Goal: Feedback & Contribution: Submit feedback/report problem

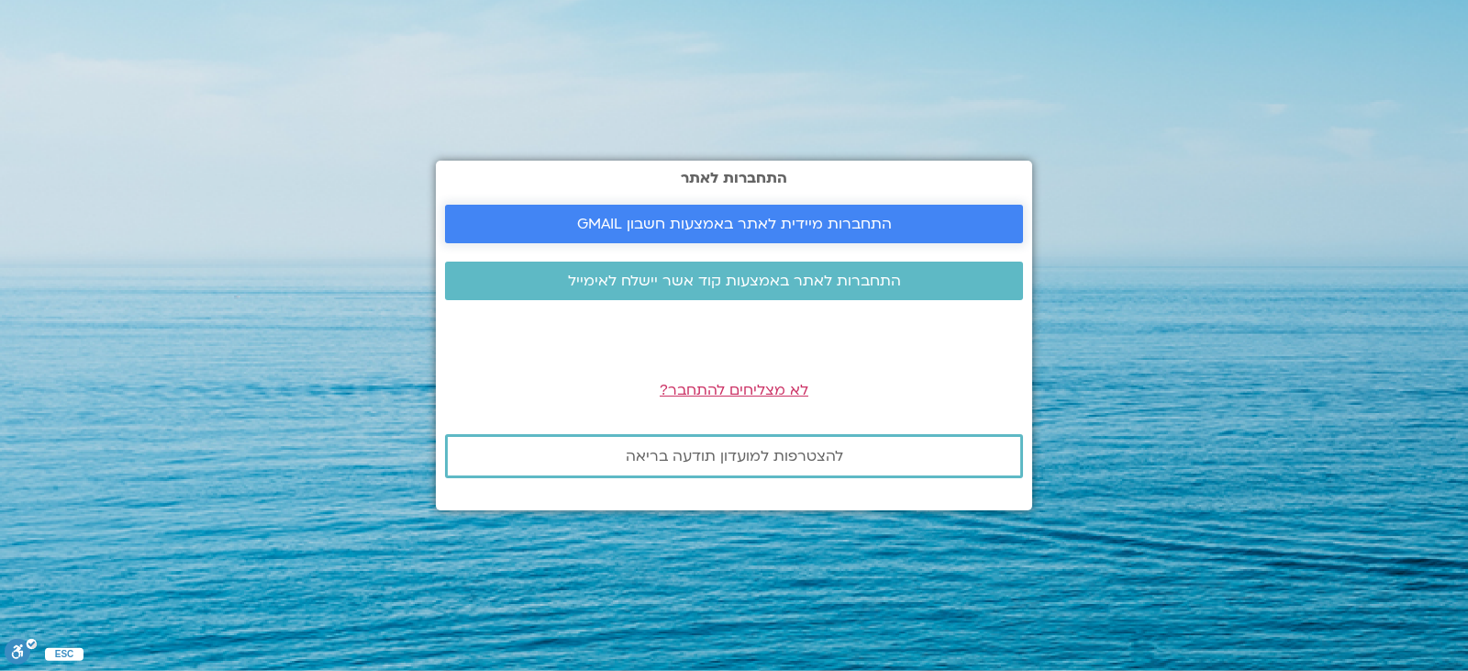
click at [712, 223] on span "התחברות מיידית לאתר באמצעות חשבון GMAIL" at bounding box center [734, 224] width 315 height 17
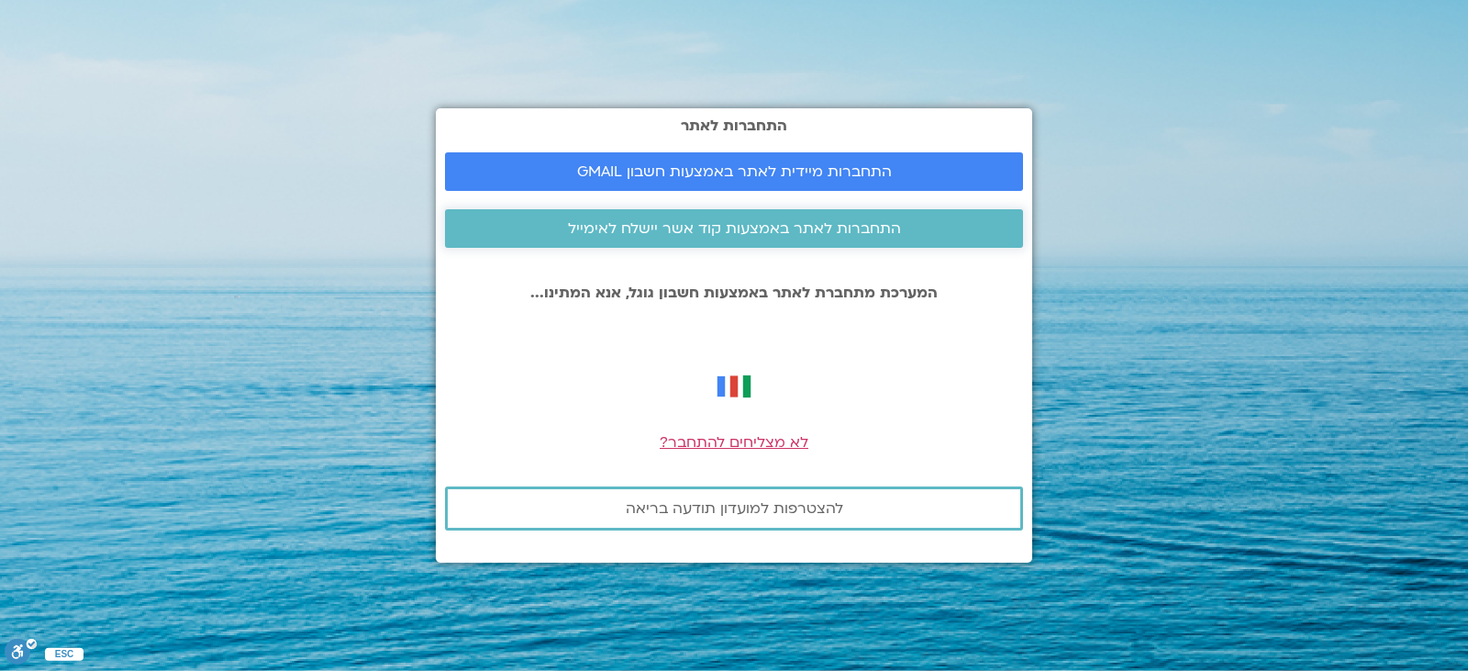
click at [751, 220] on span "התחברות לאתר באמצעות קוד אשר יישלח לאימייל" at bounding box center [734, 228] width 333 height 17
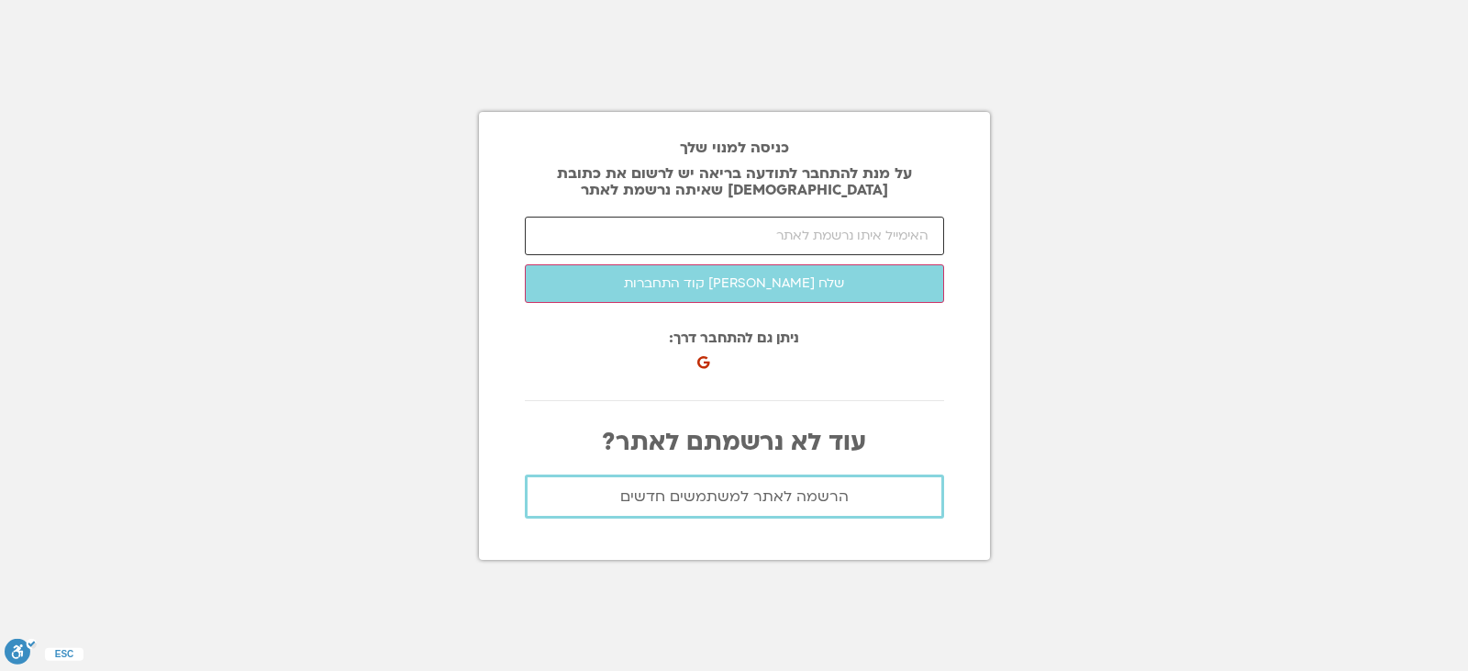
click at [621, 236] on input "email" at bounding box center [734, 236] width 419 height 39
click at [695, 233] on input "email" at bounding box center [734, 236] width 419 height 39
type input "aad"
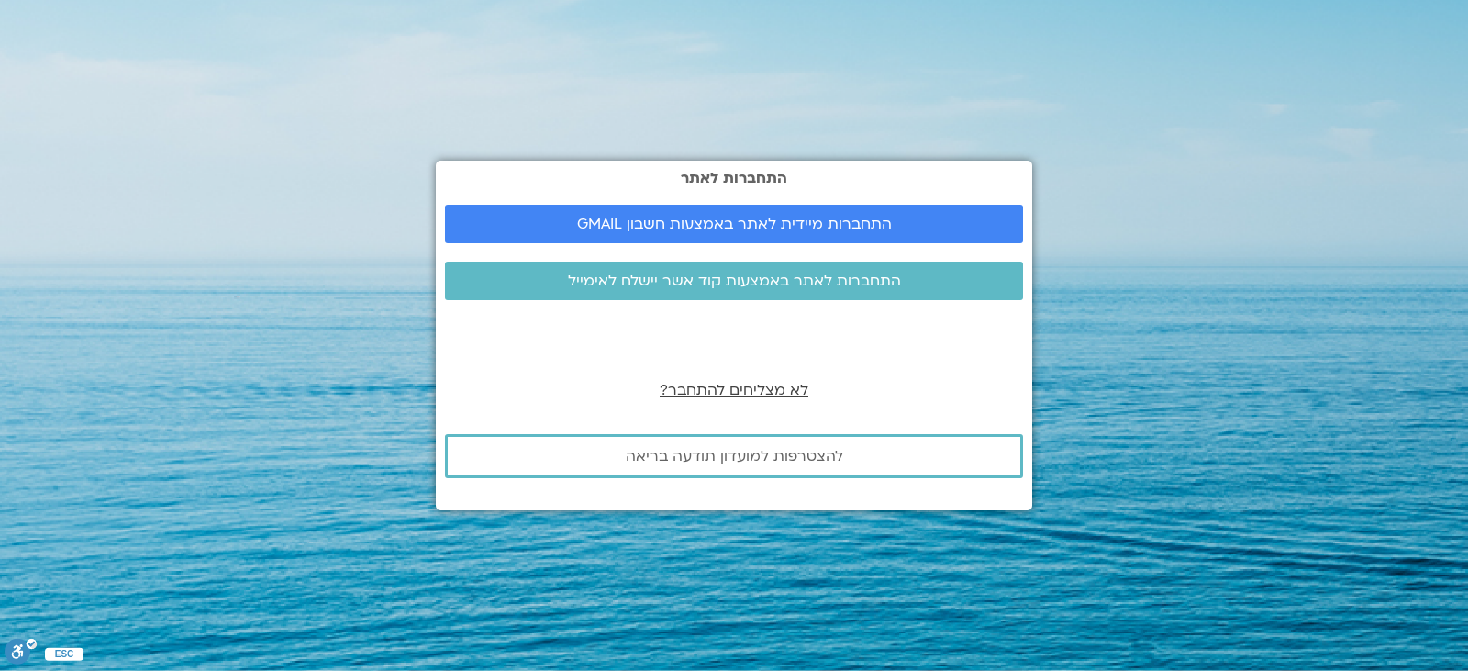
click at [717, 380] on span "לא מצליחים להתחבר?" at bounding box center [734, 390] width 149 height 20
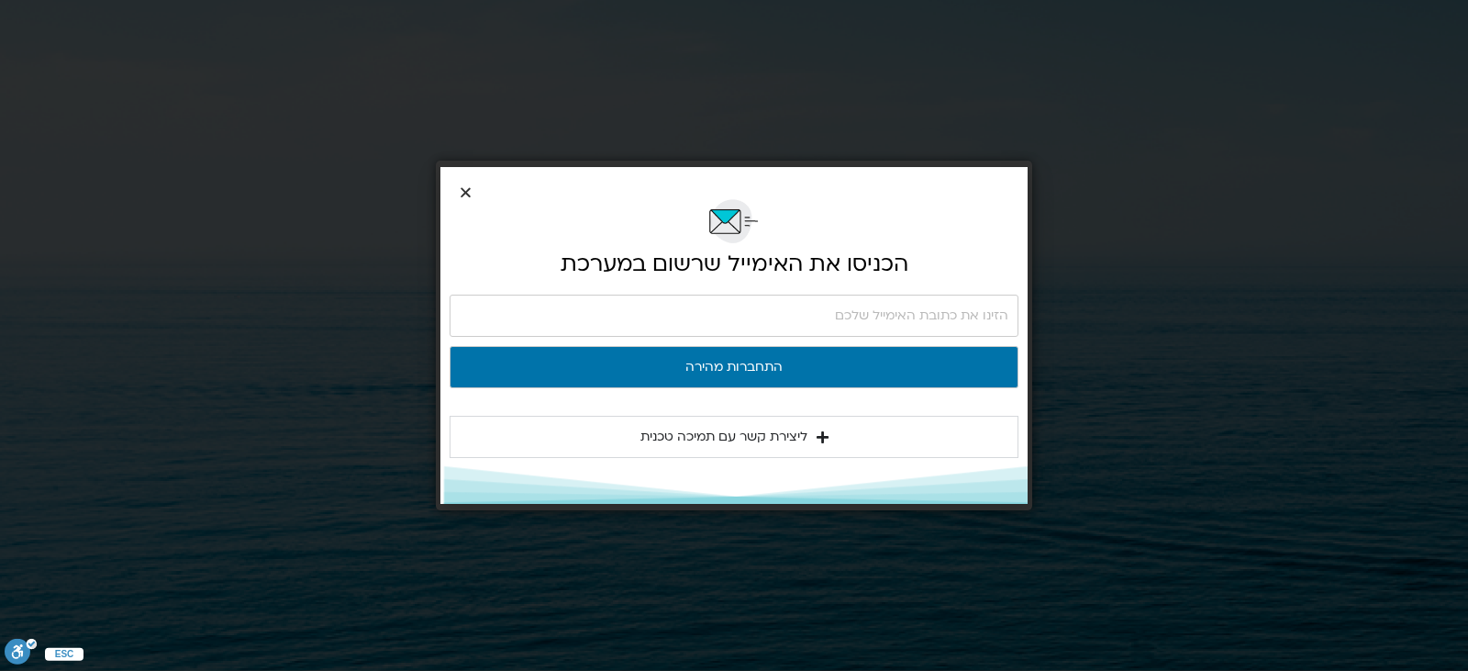
click at [724, 430] on span "ליצירת קשר עם תמיכה טכנית" at bounding box center [723, 437] width 167 height 22
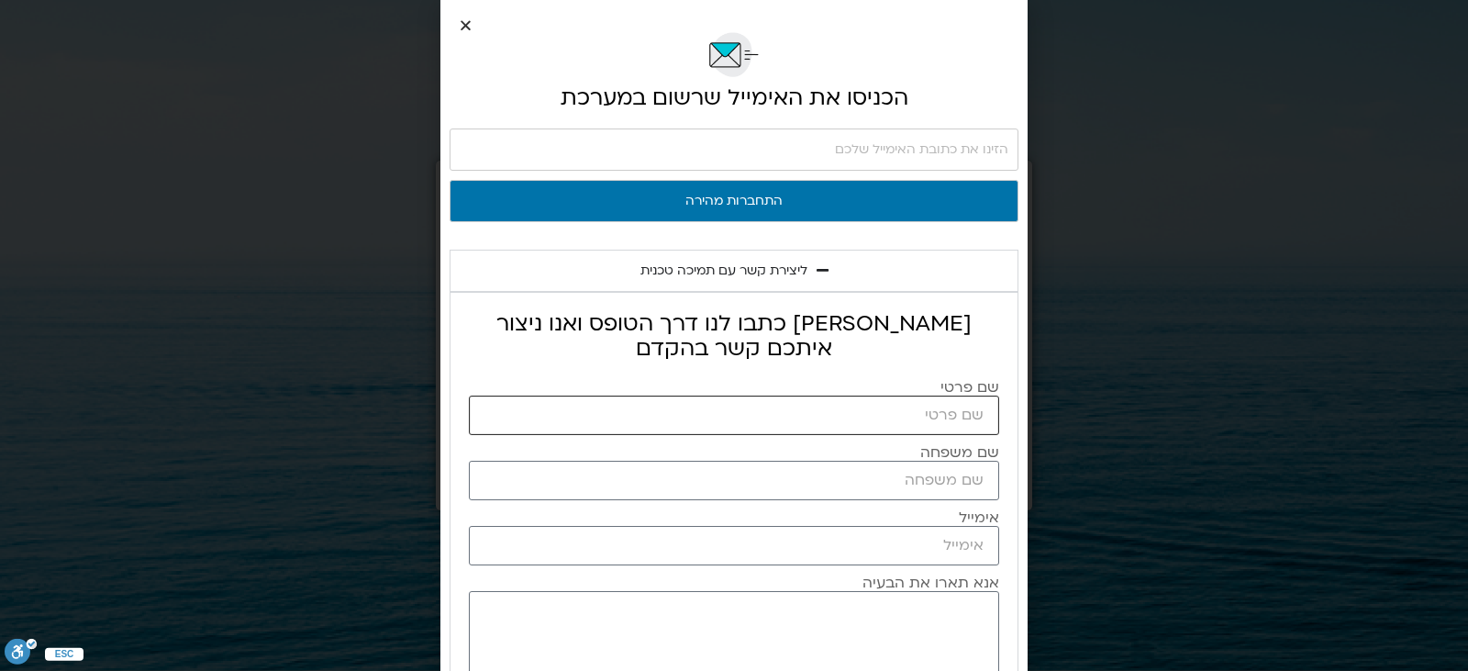
click at [822, 420] on input "שם פרטי" at bounding box center [734, 414] width 530 height 39
type input "maya"
click at [776, 485] on input "שם משפחה" at bounding box center [734, 480] width 530 height 39
type input "or"
click at [741, 549] on input "אימייל" at bounding box center [734, 545] width 530 height 39
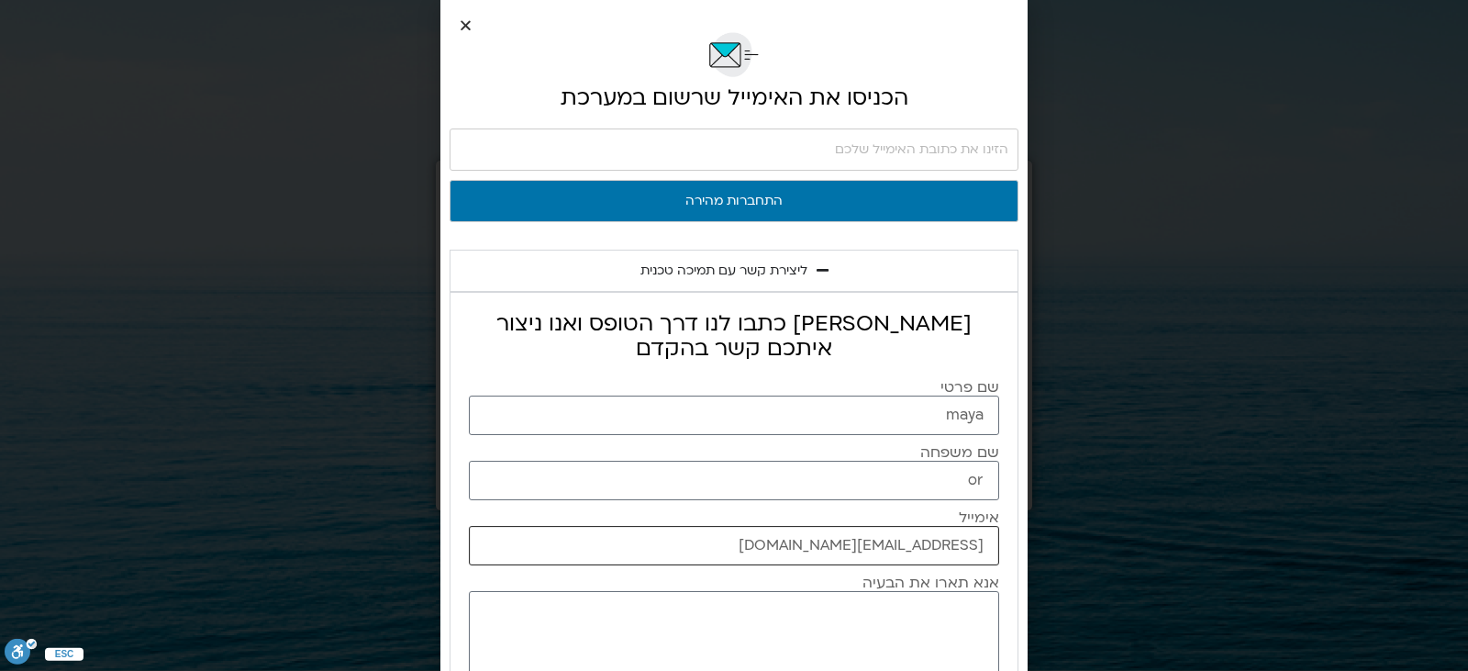
type input "ormaya1@gmail.com"
click at [787, 607] on textarea "אנא תארו את הבעיה" at bounding box center [734, 643] width 530 height 104
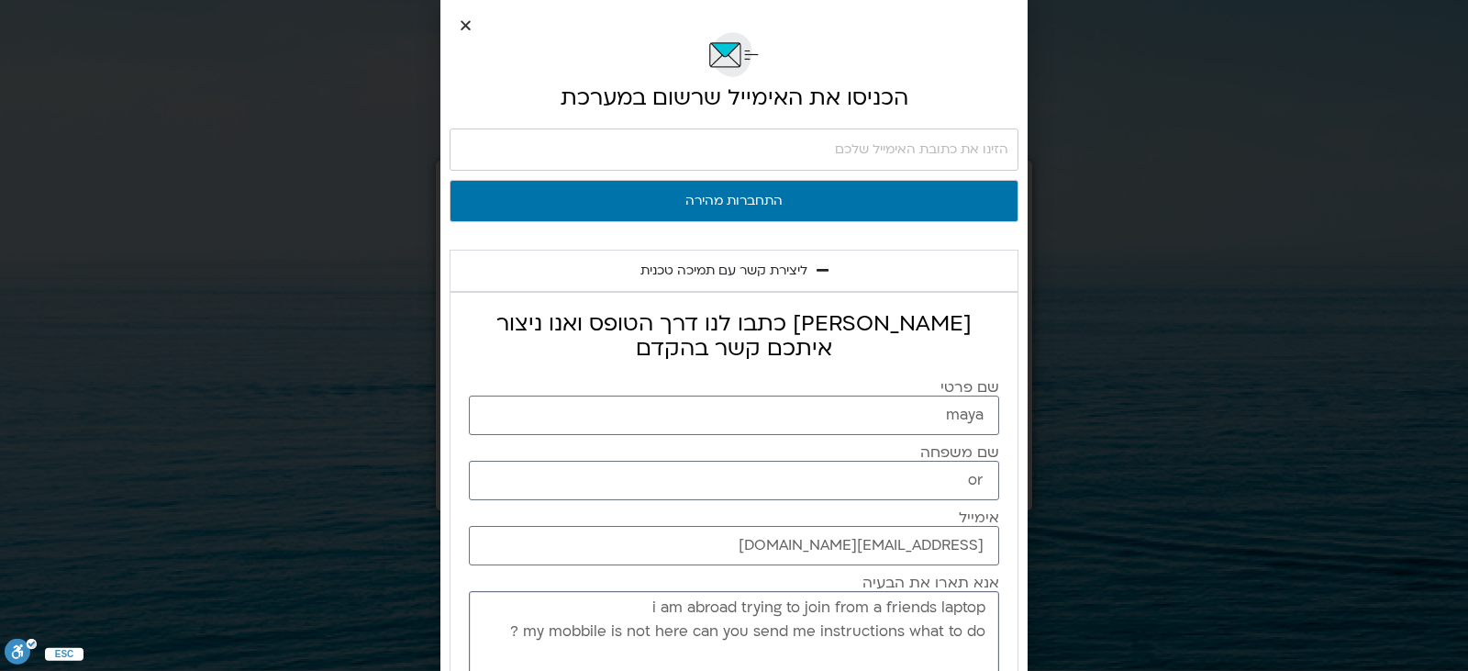
click at [814, 602] on textarea "i am abroad trying to join from a friends laptop my mobbile is not here can you…" at bounding box center [734, 643] width 530 height 104
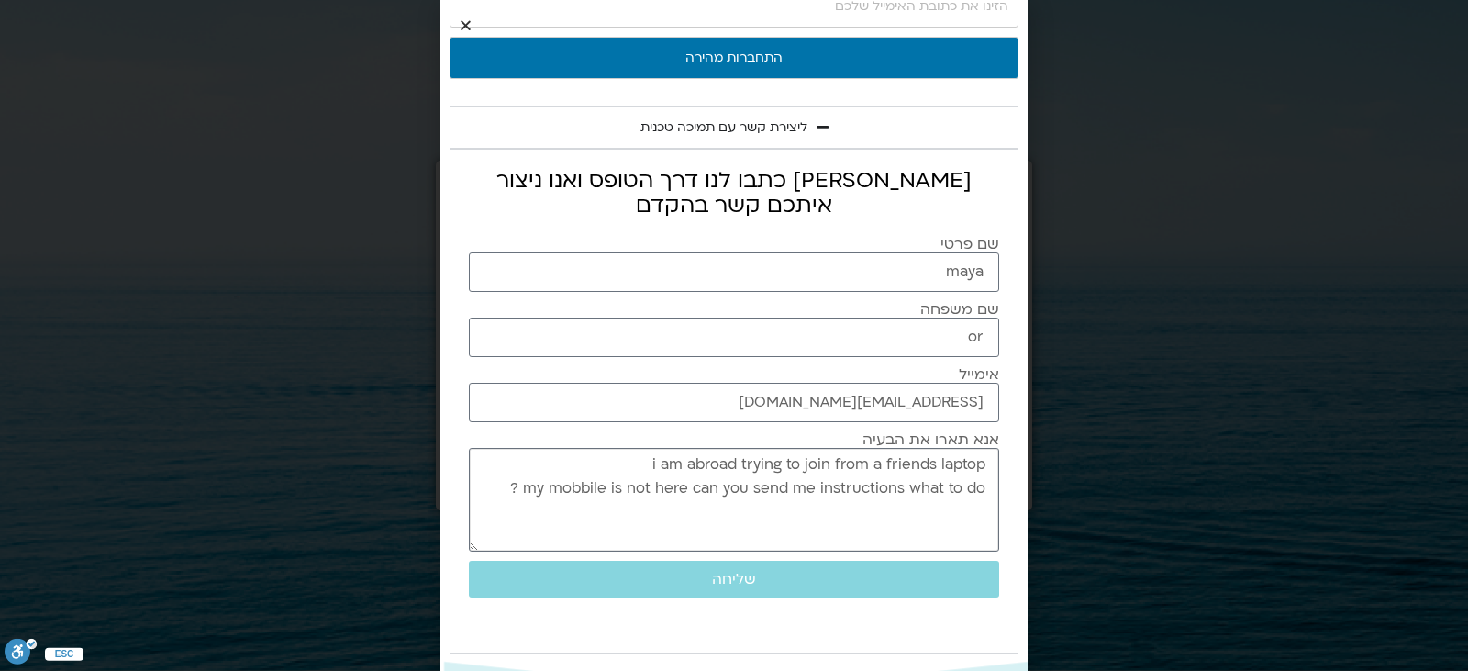
scroll to position [144, 0]
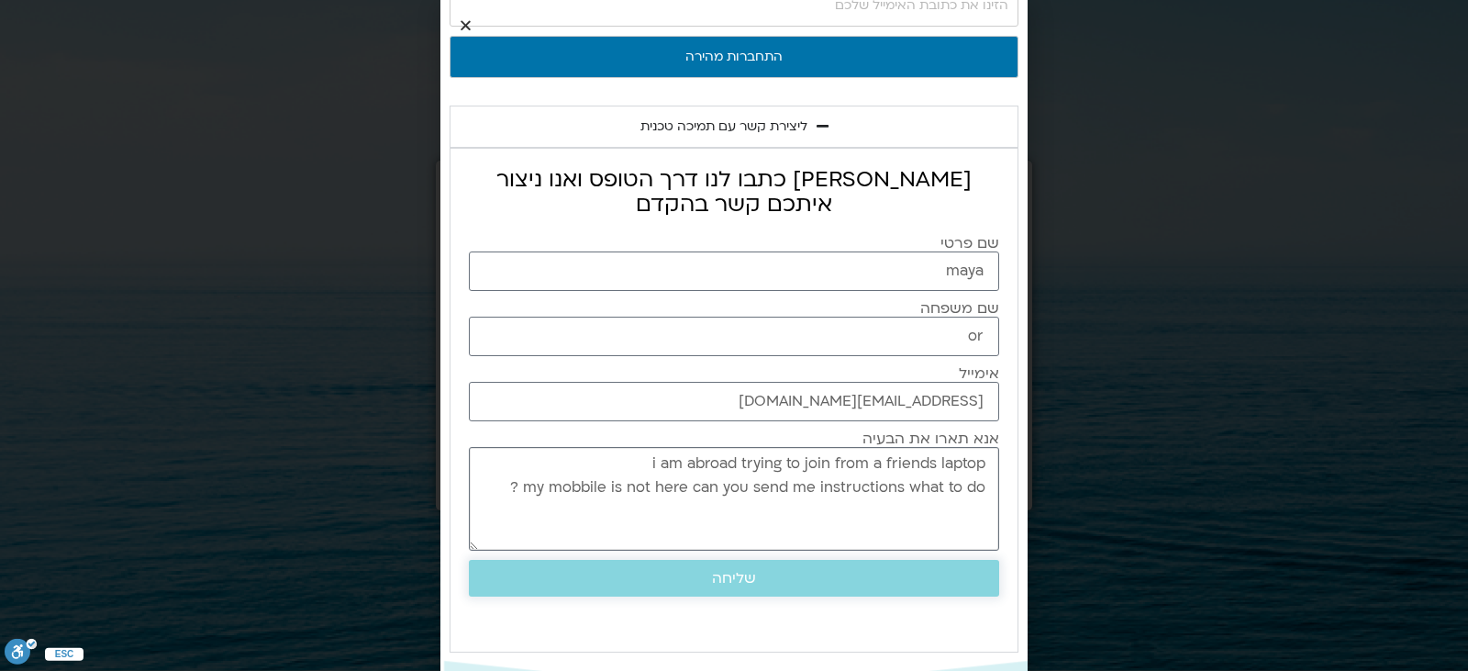
type textarea "i am abroad trying to join from a friends laptop my mobbile is not here can you…"
click at [797, 573] on span "שליחה" at bounding box center [734, 578] width 486 height 17
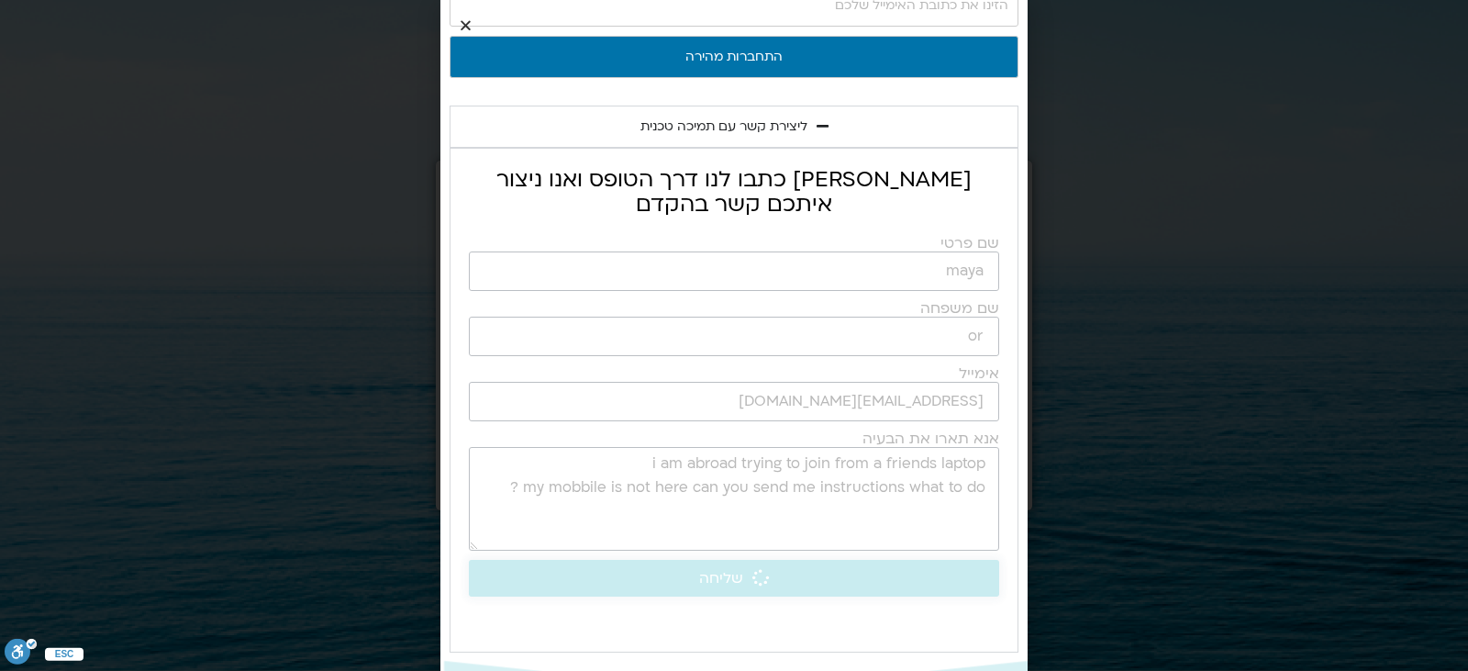
scroll to position [180, 0]
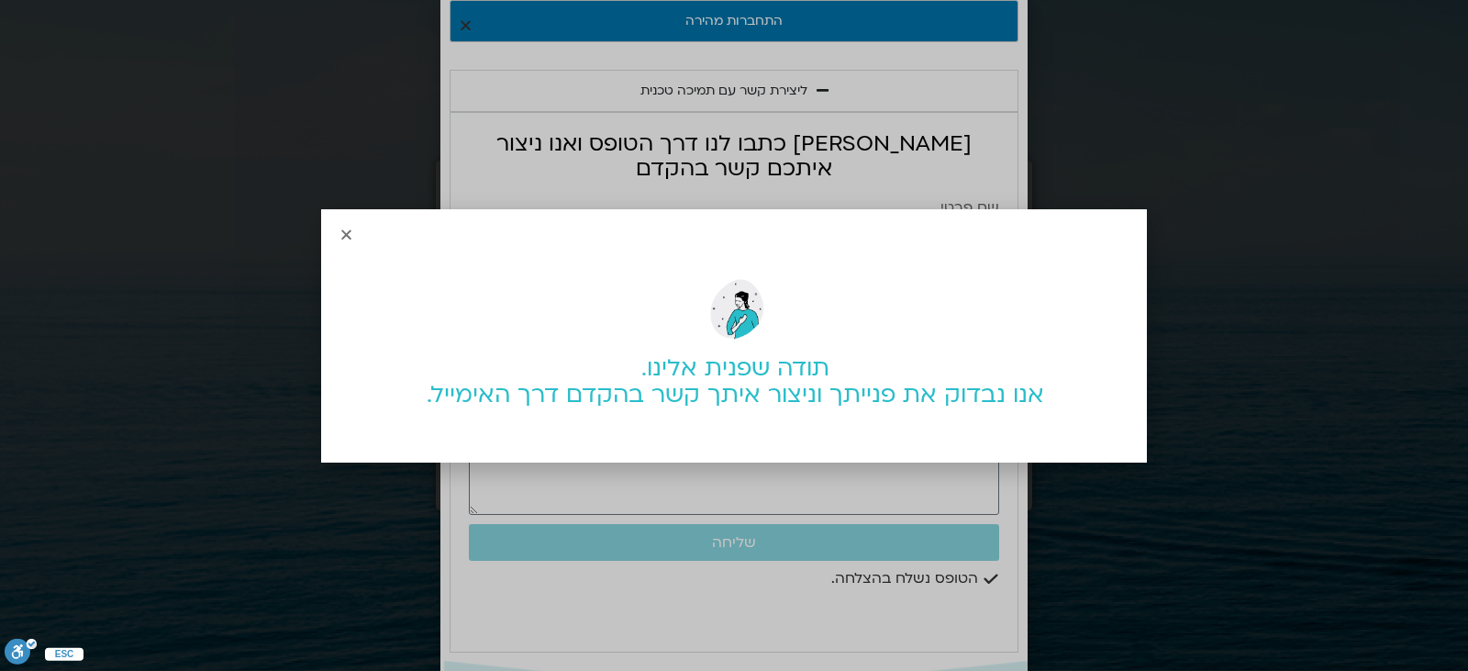
click at [346, 230] on icon "Close" at bounding box center [347, 235] width 14 height 14
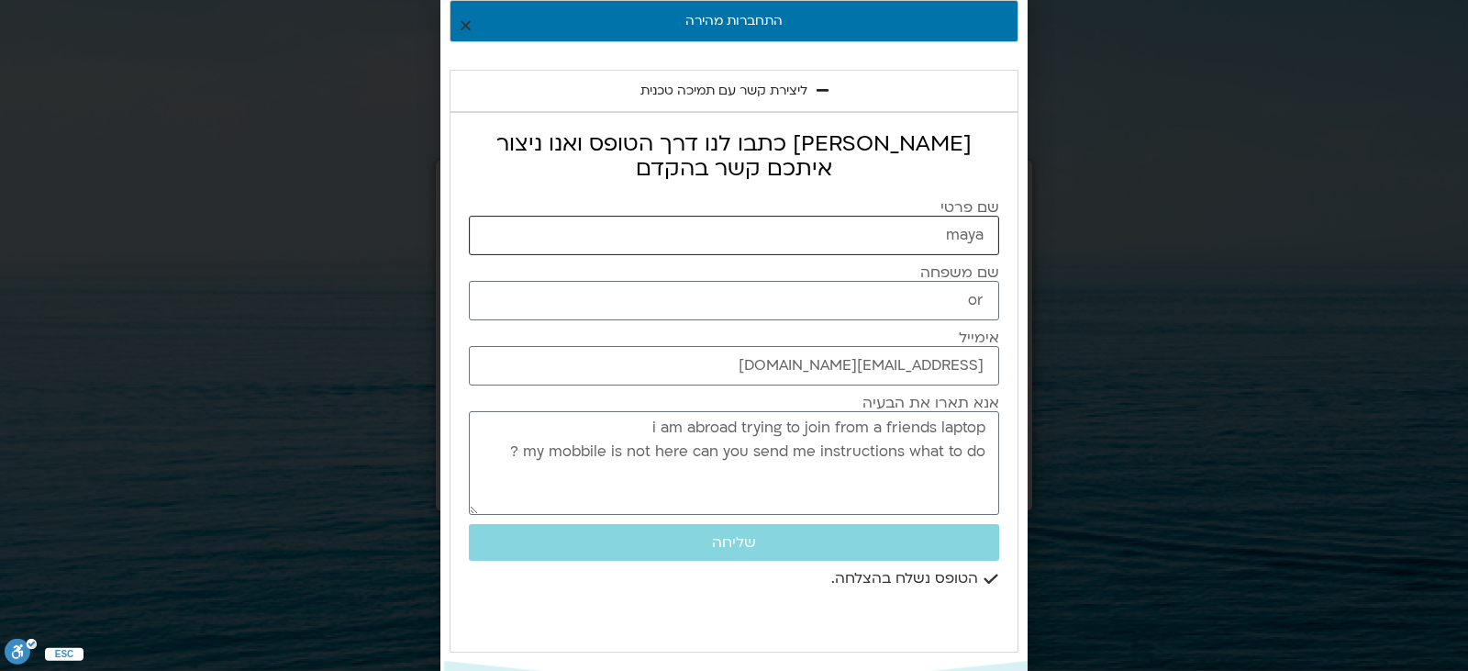
click at [877, 232] on input "maya" at bounding box center [734, 235] width 530 height 39
type input "mayaplease respon"
click at [895, 440] on textarea "i am abroad trying to join from a friends laptop my mobbile is not here can you…" at bounding box center [734, 463] width 530 height 104
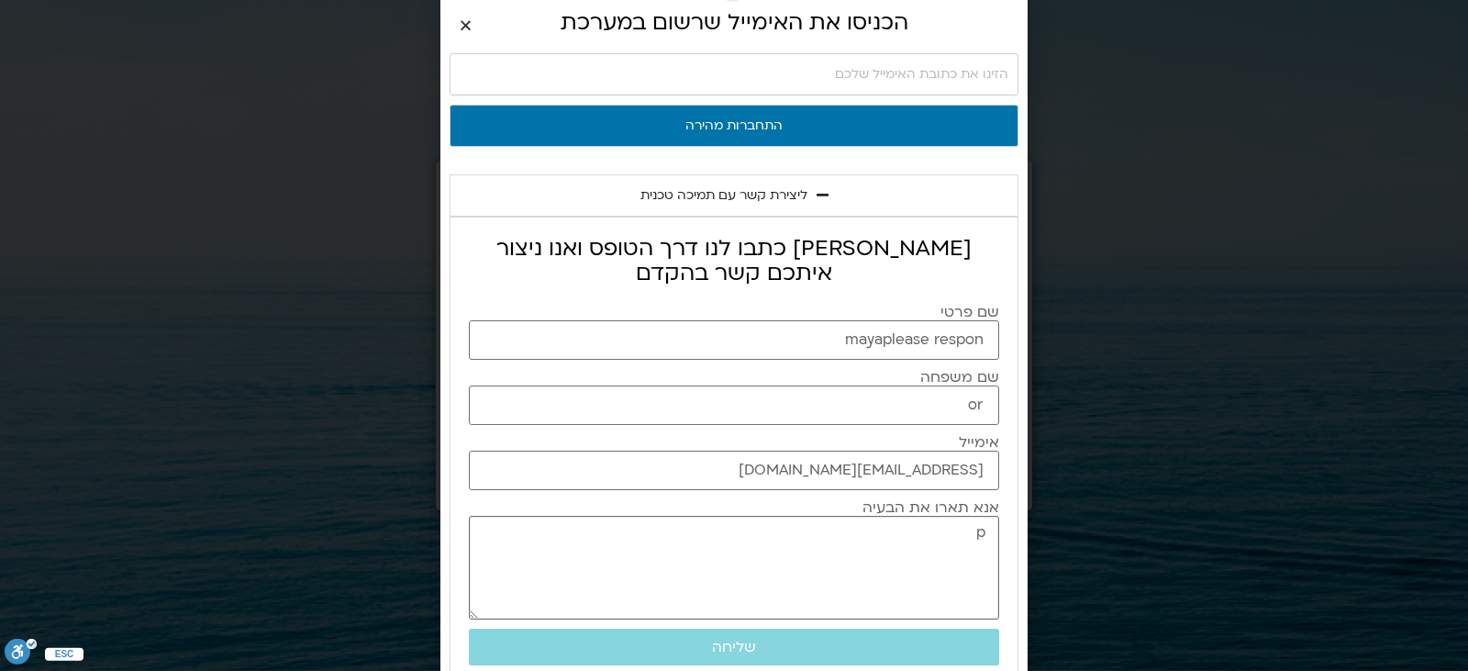
scroll to position [0, 0]
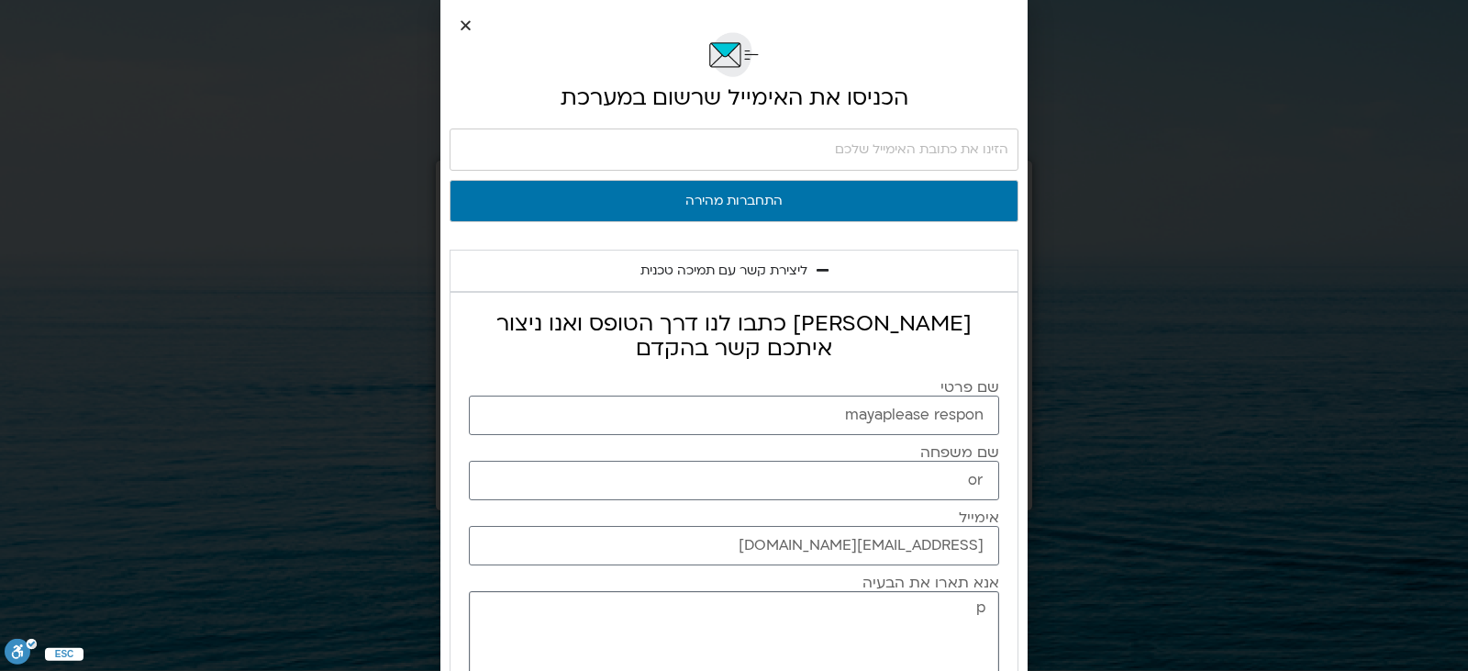
type textarea "p"
click at [980, 413] on input "mayaplease respon" at bounding box center [734, 414] width 530 height 39
click at [963, 413] on input "mayaplease respon" at bounding box center [734, 414] width 530 height 39
click at [963, 413] on input "mayaon" at bounding box center [734, 414] width 530 height 39
click at [997, 412] on input "mayaon" at bounding box center [734, 414] width 530 height 39
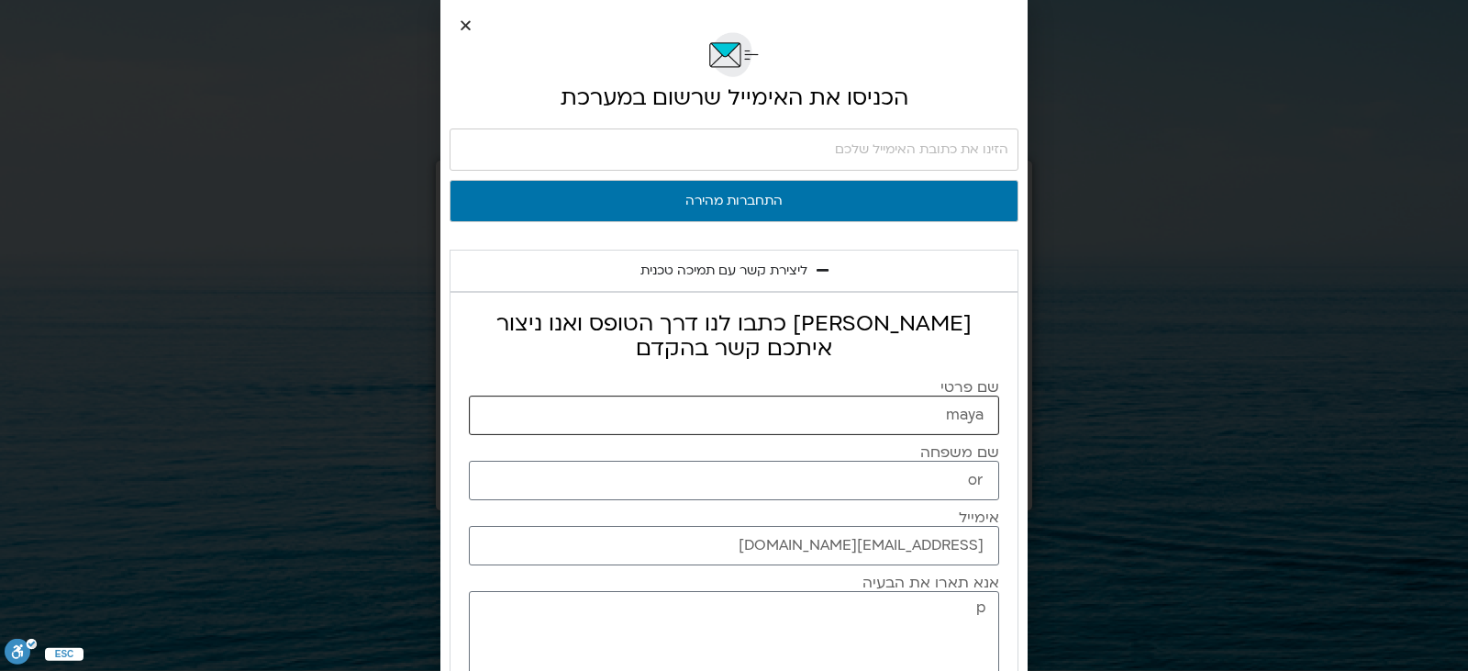
type input "maya"
click at [972, 480] on input "or" at bounding box center [734, 480] width 530 height 39
type input "or"
click at [947, 546] on input "ormaya1@gmail.com" at bounding box center [734, 545] width 530 height 39
type input "ormaya1@gmail.com"
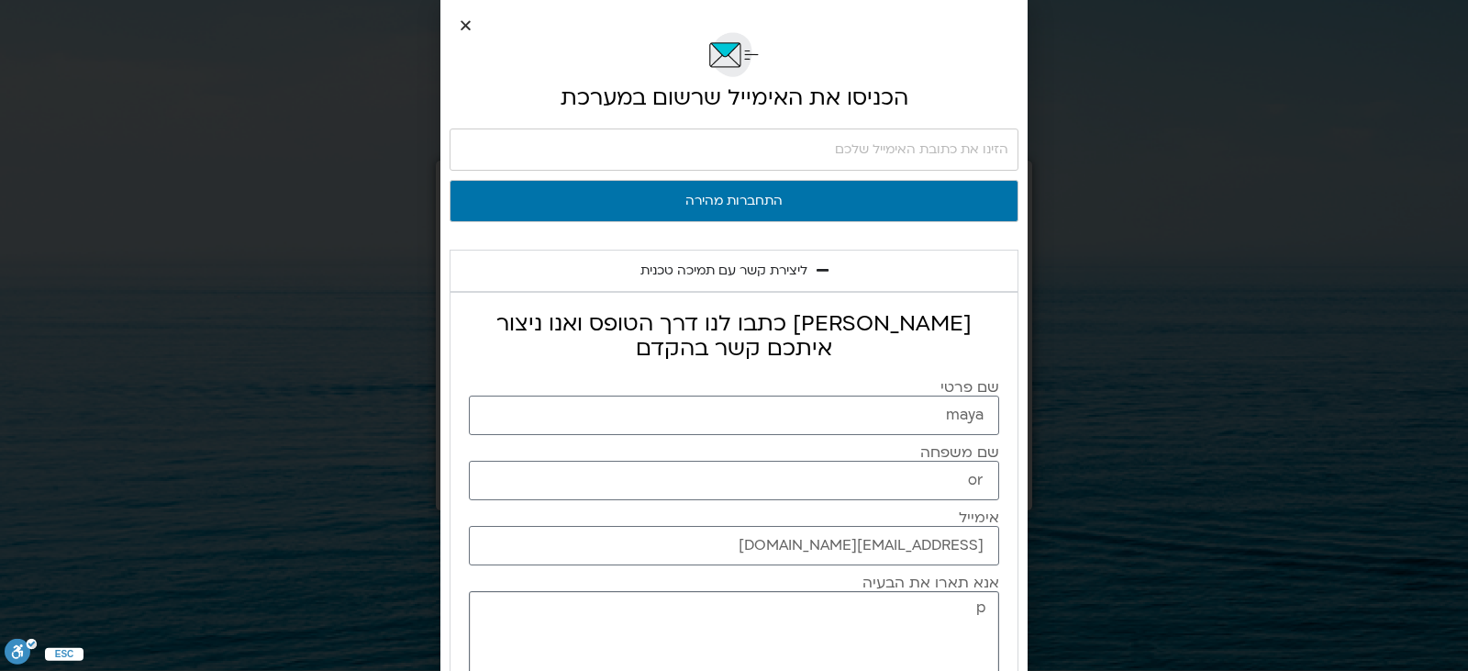
click at [982, 607] on textarea "p" at bounding box center [734, 643] width 530 height 104
type textarea "p"
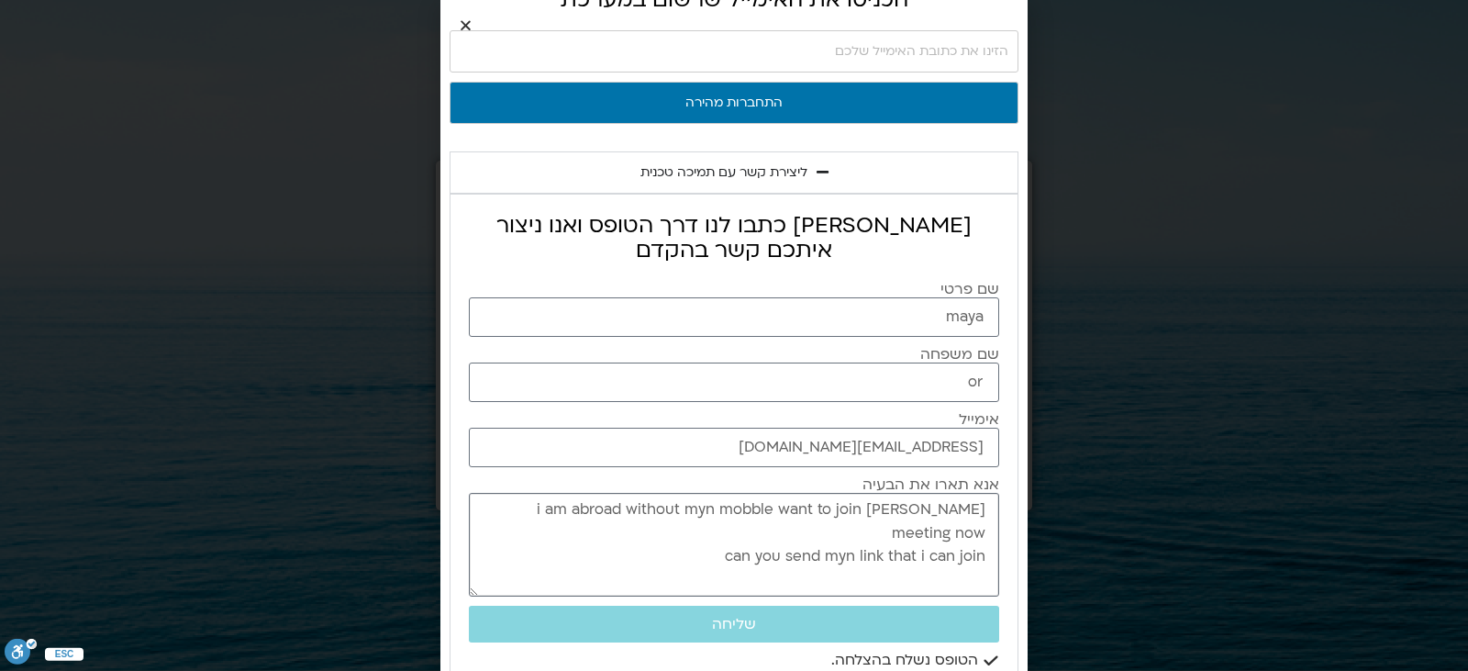
scroll to position [193, 0]
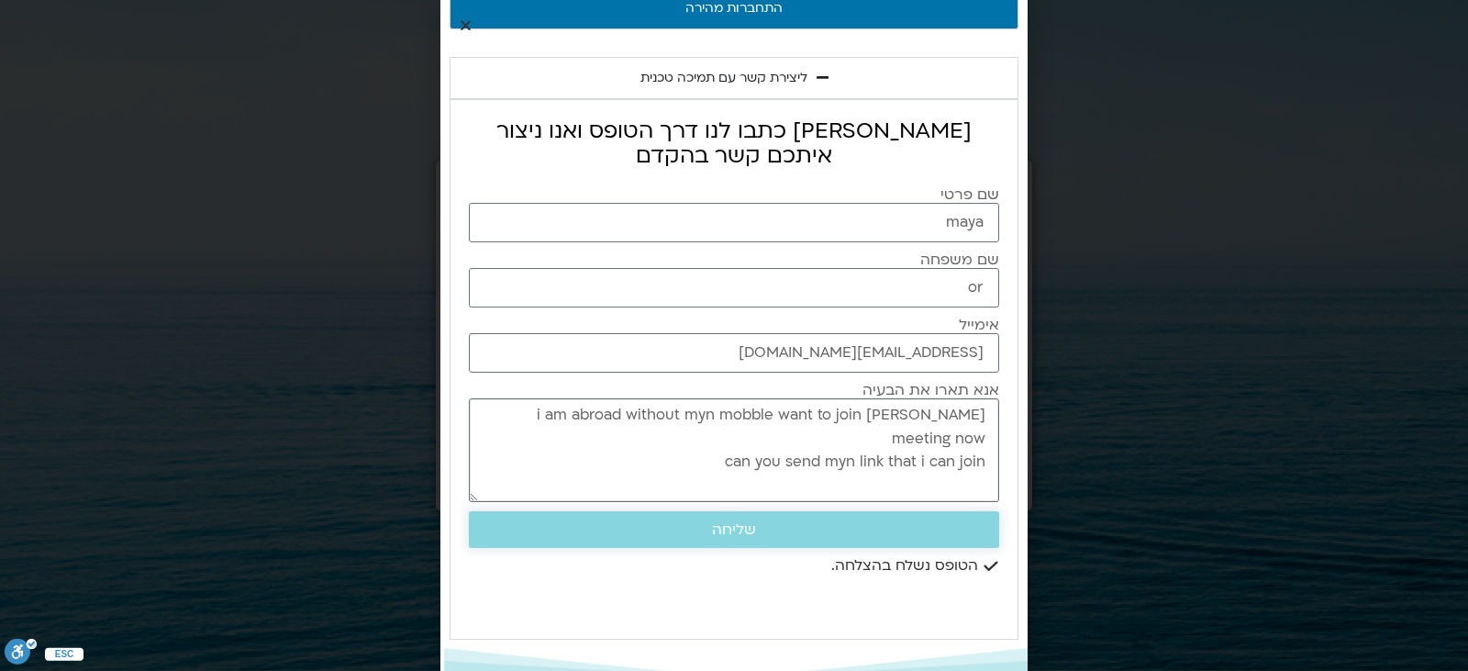
type textarea "i am abroad without myn mobble want to join Shania meeting now can you send myn…"
click at [846, 538] on span "שליחה" at bounding box center [734, 529] width 486 height 17
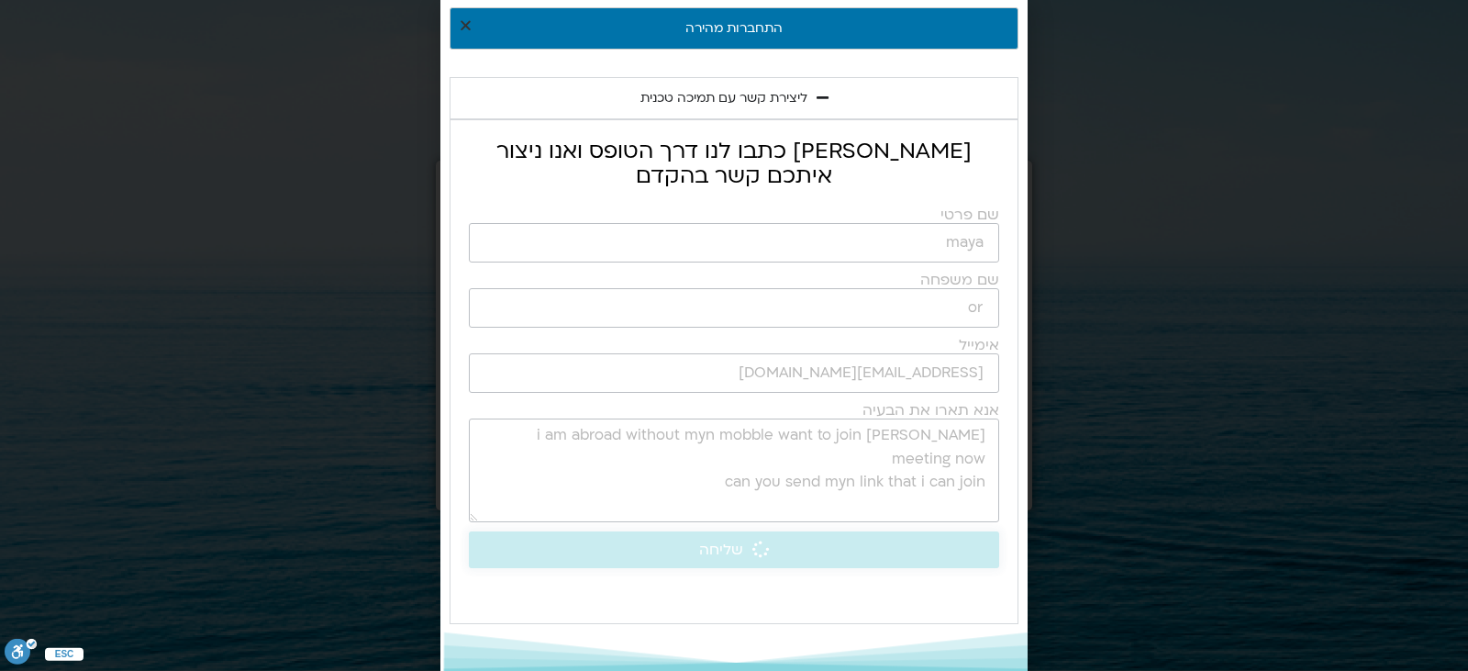
scroll to position [208, 0]
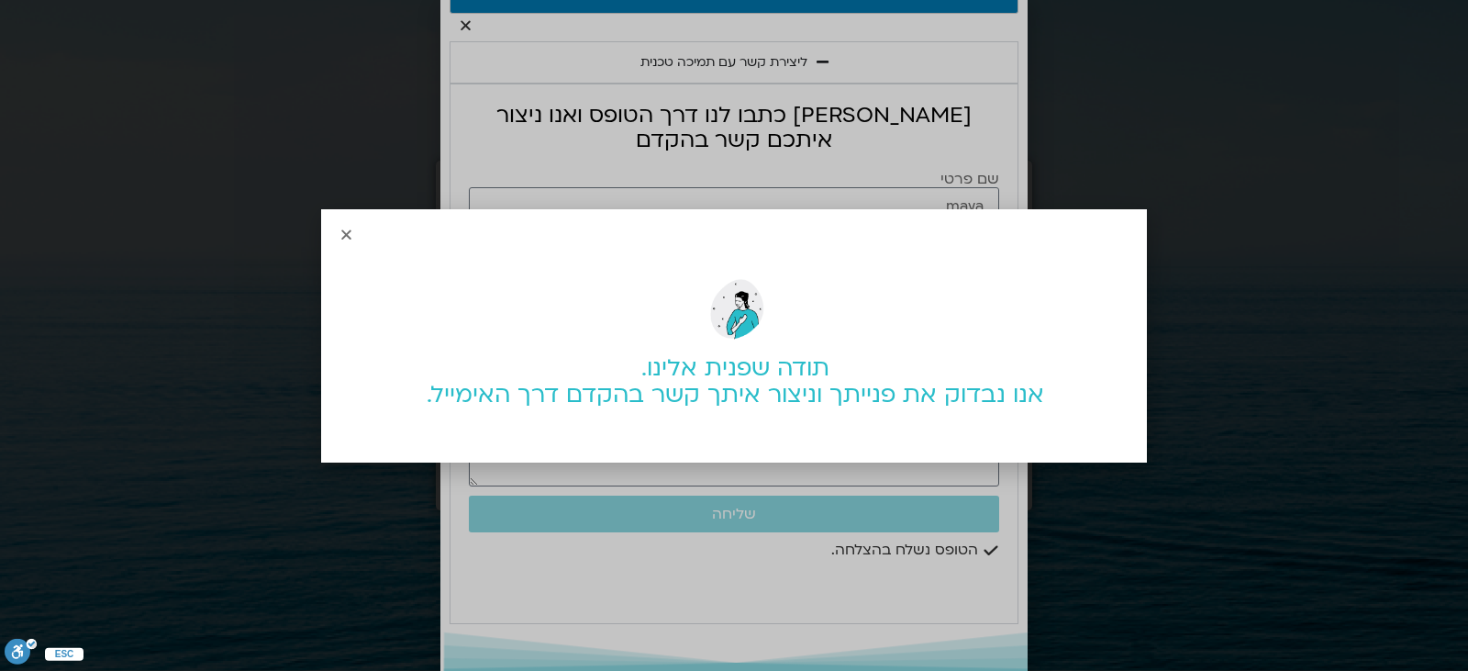
click at [819, 486] on div "תודה שפנית אלינו. אנו נבדוק את פנייתך וניצור איתך קשר בהקדם דרך האימייל." at bounding box center [734, 335] width 1468 height 671
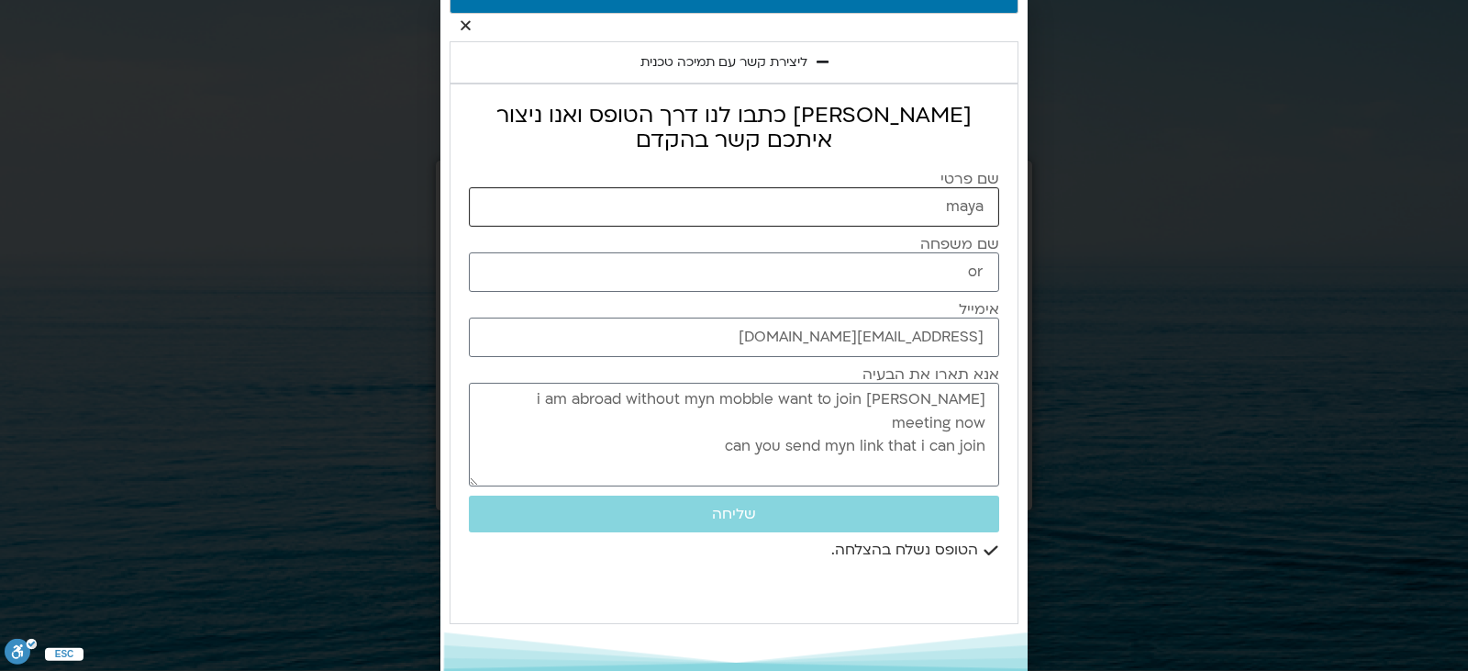
click at [868, 209] on input "maya" at bounding box center [734, 206] width 530 height 39
type input "maya"
click at [804, 265] on input "or" at bounding box center [734, 271] width 530 height 39
type input "or"
click at [766, 341] on input "ormaya1@gmail.com" at bounding box center [734, 336] width 530 height 39
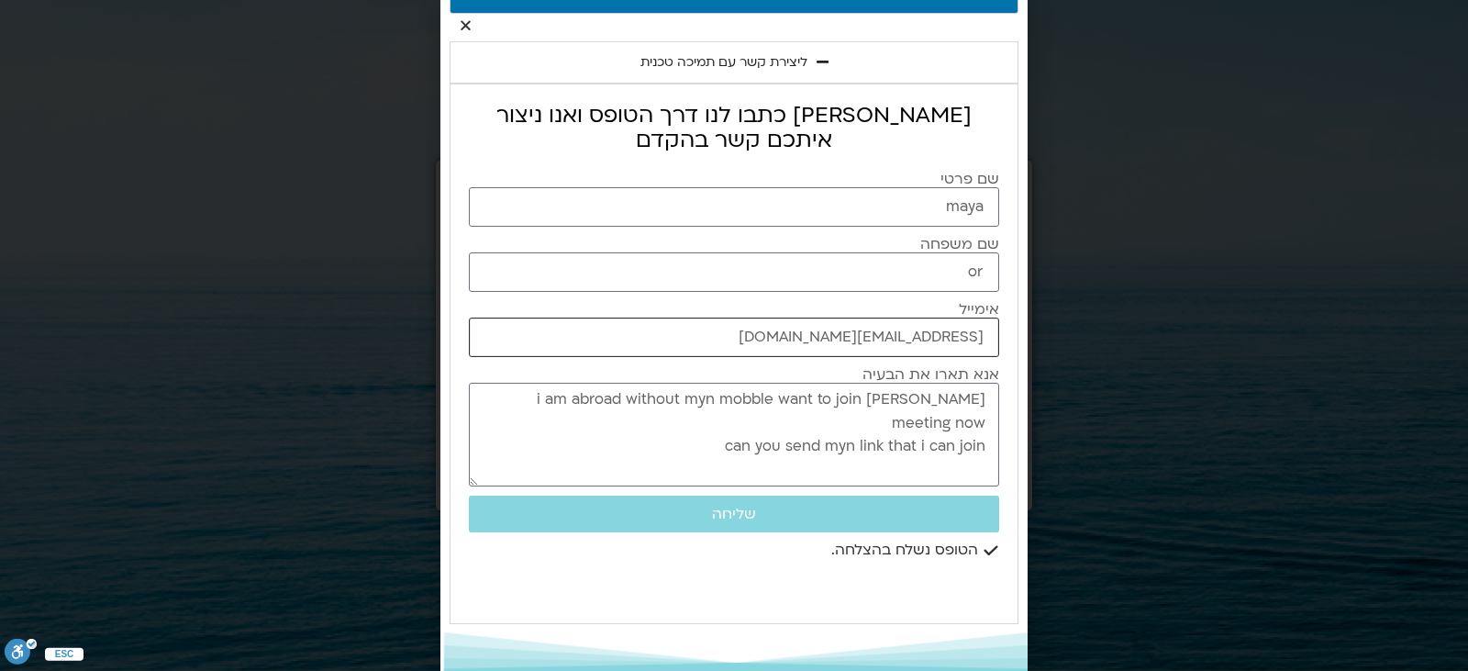
type input "ormaya1@gmail.com"
click at [775, 401] on textarea "i am abroad without myn mobble want to join Shania meeting now can you send myn…" at bounding box center [734, 435] width 530 height 104
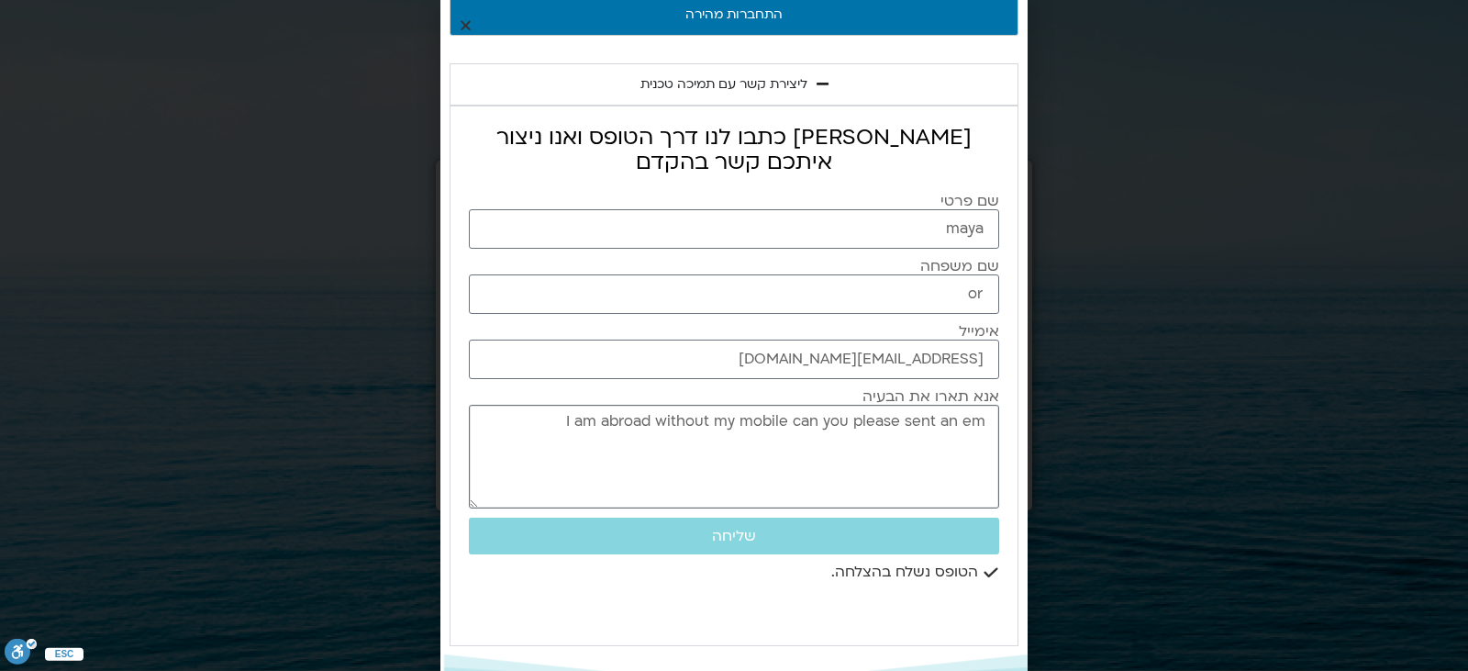
click at [985, 421] on textarea "I am abroad without my mobile can you please sent an em" at bounding box center [734, 457] width 530 height 104
click at [984, 427] on textarea "ail I am abroad without my mobile can you please sent an em" at bounding box center [734, 457] width 530 height 104
click at [984, 427] on textarea "I am abroad without my mobile can you please sent an em" at bounding box center [734, 457] width 530 height 104
click at [982, 418] on textarea "I am abroad without my mobile can you please sent an em" at bounding box center [734, 457] width 530 height 104
type textarea "I am abroad without my mobile can you please sent an em"
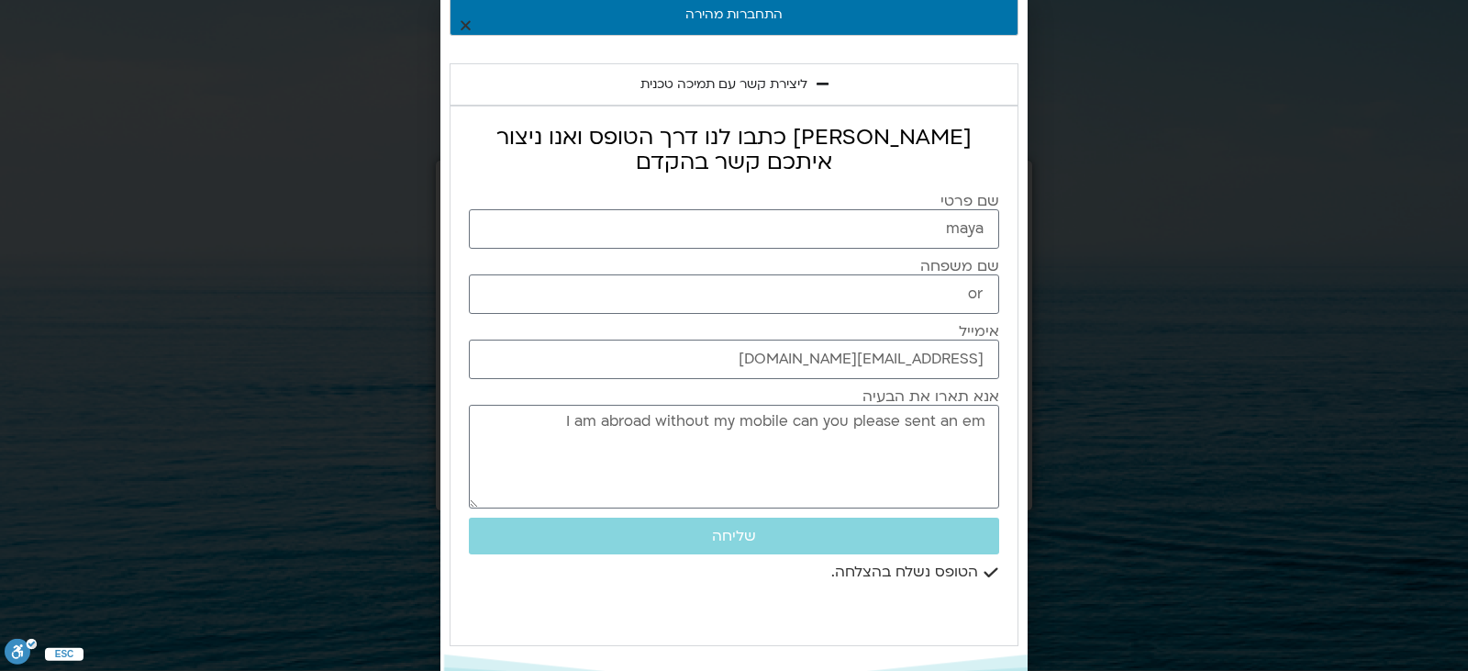
click at [1038, 416] on div "הכניסו את האימייל שרשום במערכת התחברות מהירה ליצירת קשר עם תמיכה טכנית אנא כתבו…" at bounding box center [734, 335] width 1468 height 671
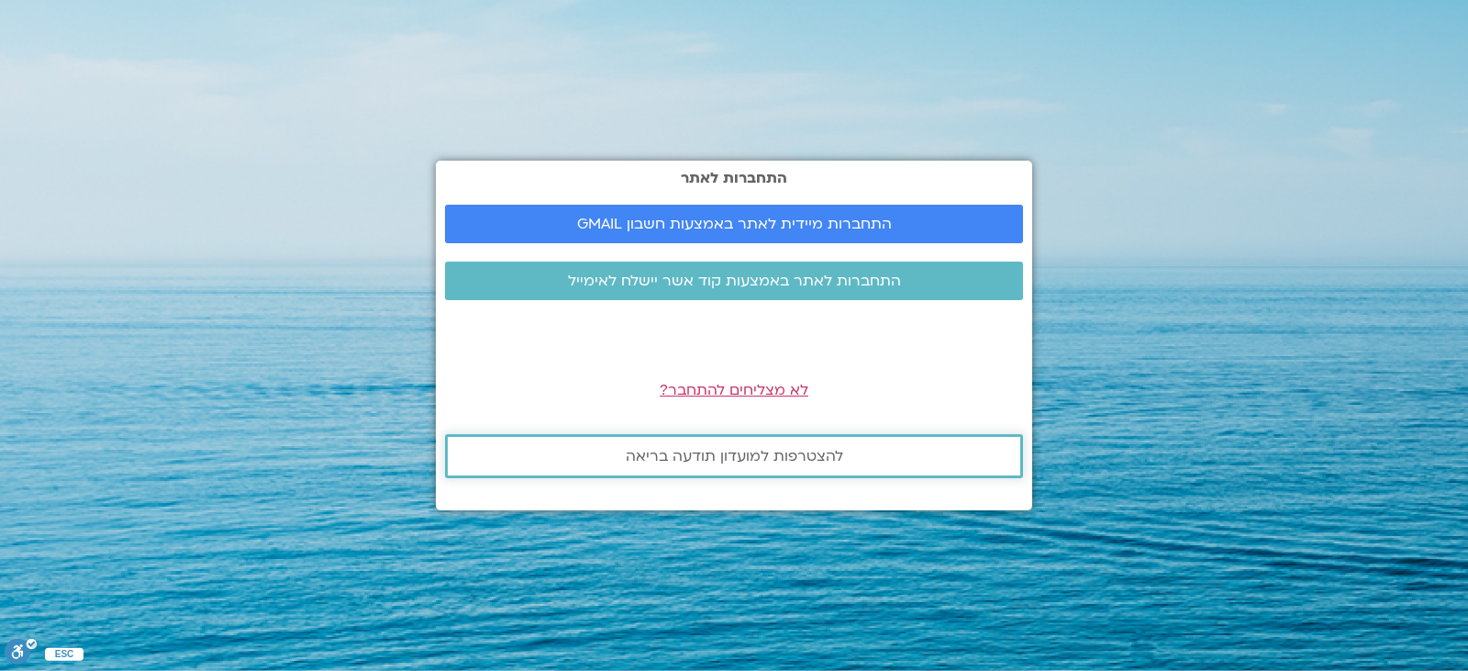
click at [793, 464] on span "להצטרפות למועדון תודעה בריאה" at bounding box center [734, 456] width 217 height 17
click at [770, 390] on span "לא מצליחים להתחבר?" at bounding box center [734, 390] width 149 height 20
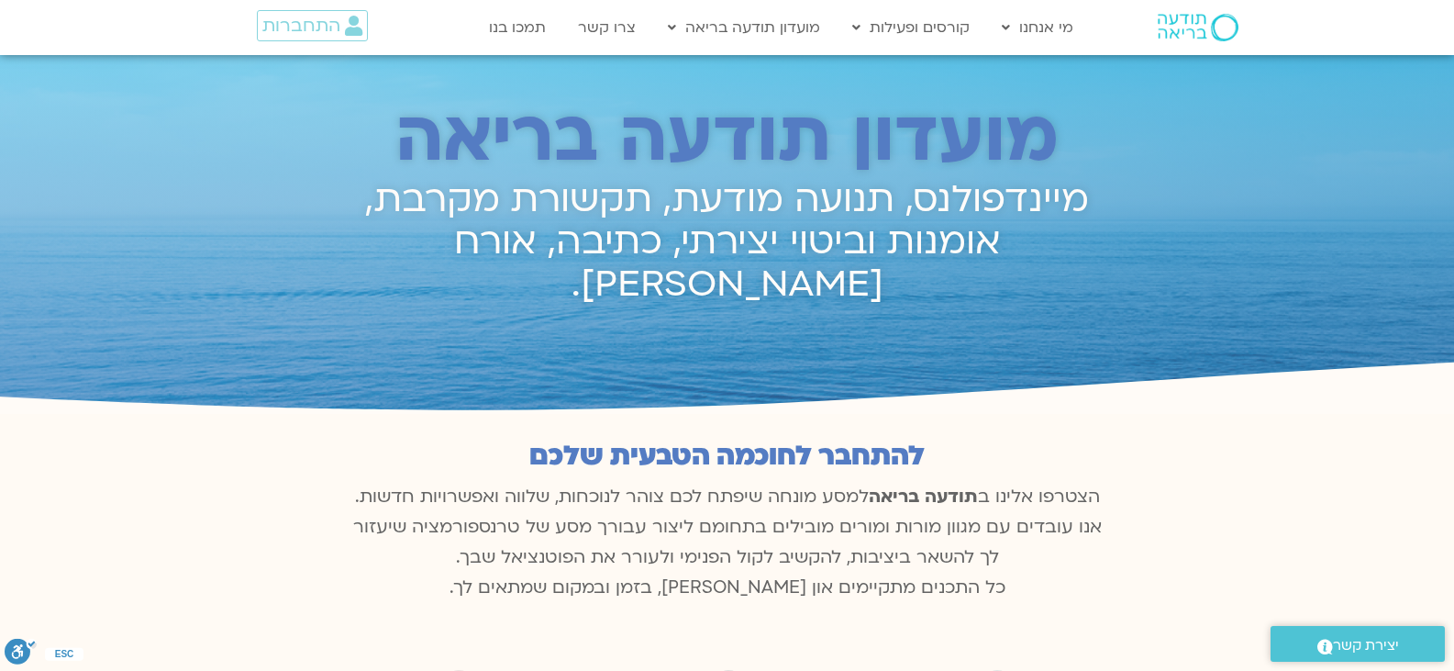
scroll to position [885, 0]
